Goal: Task Accomplishment & Management: Use online tool/utility

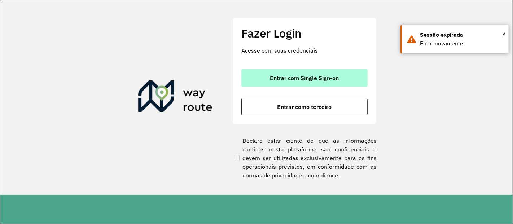
click at [307, 75] on span "Entrar com Single Sign-on" at bounding box center [304, 78] width 69 height 6
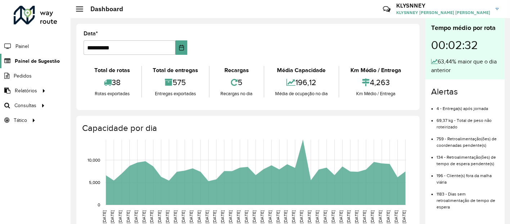
click at [37, 59] on span "Painel de Sugestão" at bounding box center [37, 61] width 45 height 8
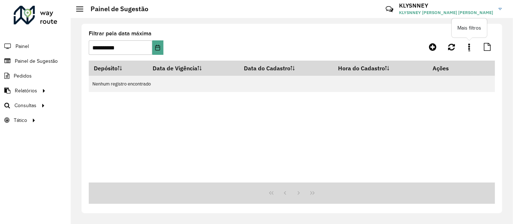
click at [471, 48] on link at bounding box center [469, 46] width 14 height 13
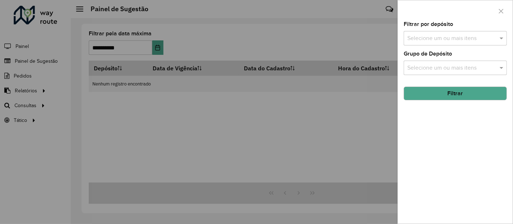
click at [305, 127] on div at bounding box center [256, 112] width 513 height 224
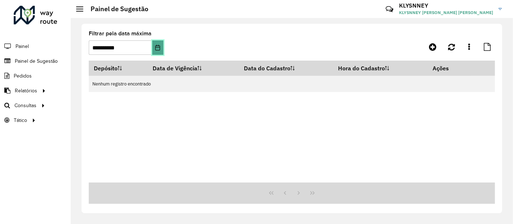
click at [156, 45] on icon "Choose Date" at bounding box center [157, 48] width 5 height 6
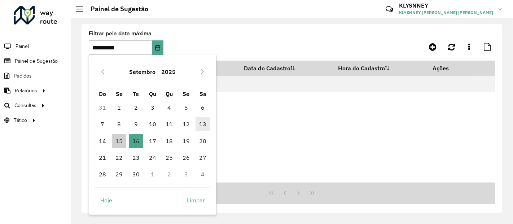
click at [203, 125] on span "13" at bounding box center [202, 124] width 14 height 14
type input "**********"
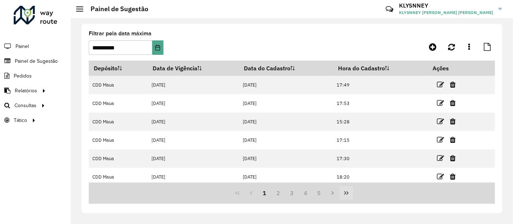
click at [344, 193] on icon "Last Page" at bounding box center [346, 193] width 6 height 6
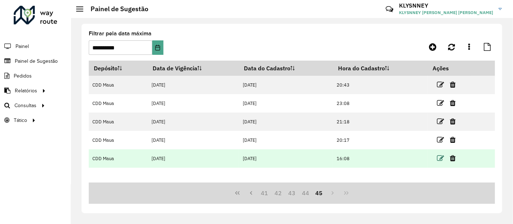
click at [440, 159] on icon at bounding box center [439, 158] width 7 height 7
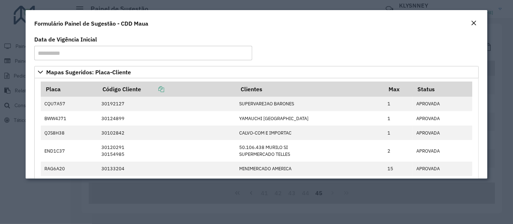
click at [473, 21] on em "Close" at bounding box center [473, 23] width 6 height 6
